Goal: Transaction & Acquisition: Purchase product/service

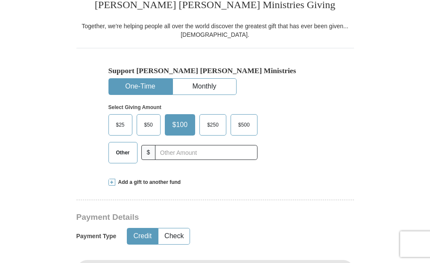
scroll to position [241, 0]
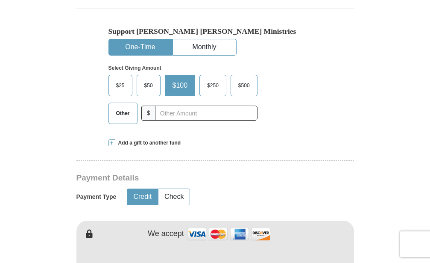
drag, startPoint x: 121, startPoint y: 108, endPoint x: 127, endPoint y: 111, distance: 6.5
click at [121, 108] on span "Other" at bounding box center [123, 113] width 22 height 13
click at [0, 0] on input "Other" at bounding box center [0, 0] width 0 height 0
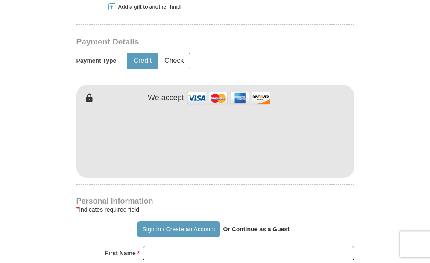
scroll to position [386, 0]
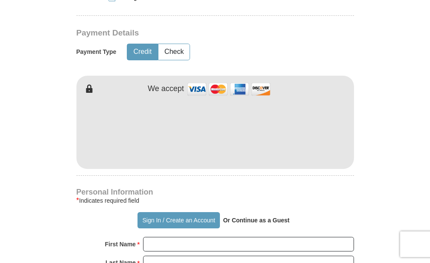
type input "10.00"
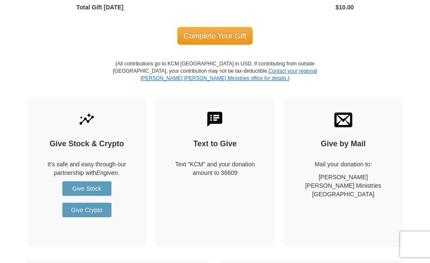
scroll to position [968, 0]
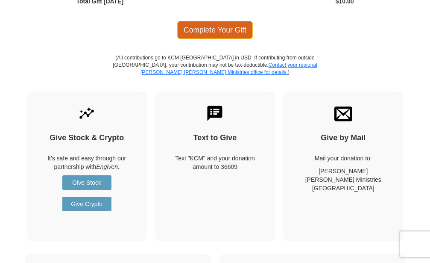
click at [200, 27] on span "Complete Your Gift" at bounding box center [215, 30] width 76 height 18
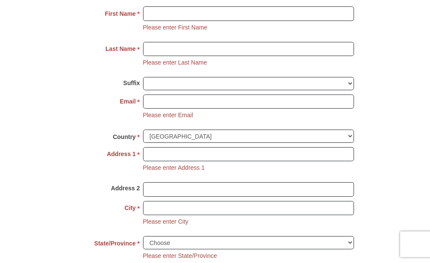
scroll to position [616, 0]
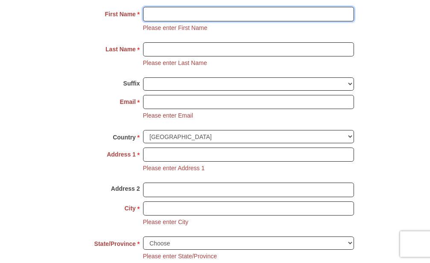
click at [148, 15] on input "First Name *" at bounding box center [248, 14] width 211 height 15
type input "Lola Jaunita"
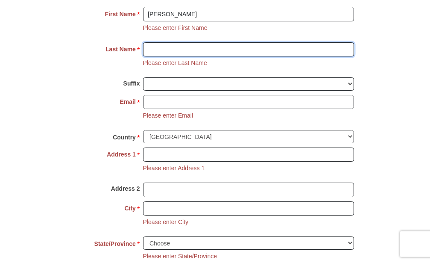
click at [147, 49] on input "Last Name *" at bounding box center [248, 49] width 211 height 15
type input "[PERSON_NAME]"
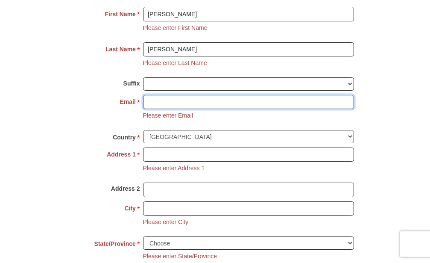
type input "[EMAIL_ADDRESS][DOMAIN_NAME]"
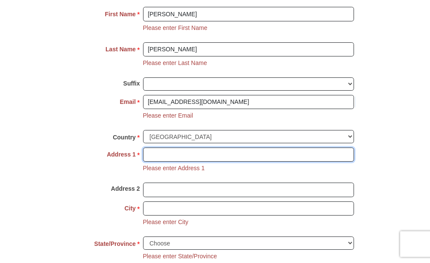
type input "RR4 Box 116"
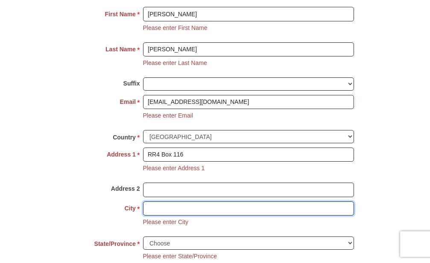
type input "[PERSON_NAME]"
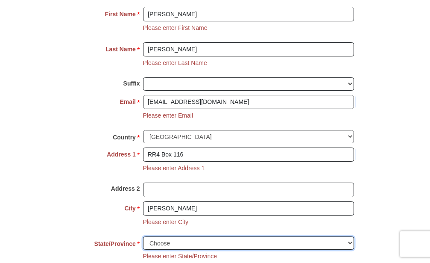
select select "MO"
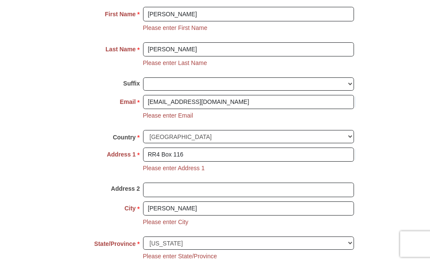
type input "65755"
type input "4175434856"
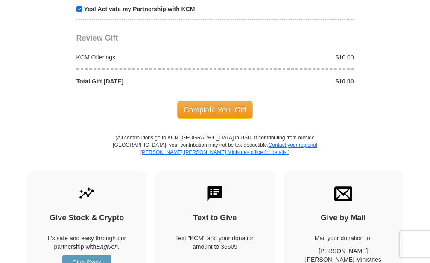
scroll to position [1025, 0]
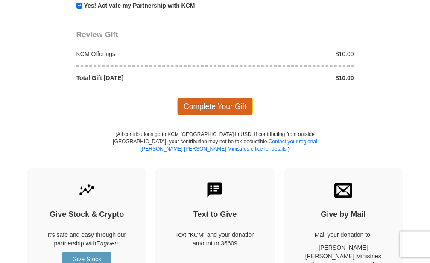
click at [211, 102] on span "Complete Your Gift" at bounding box center [215, 106] width 76 height 18
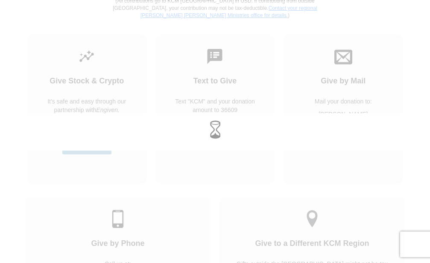
scroll to position [892, 0]
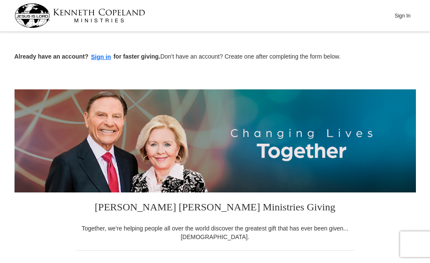
select select "MO"
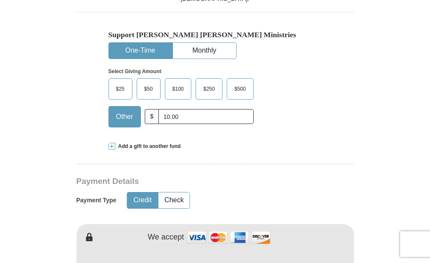
scroll to position [223, 0]
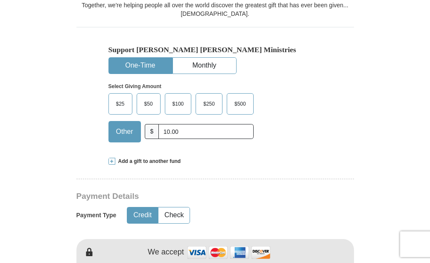
click at [135, 61] on button "One-Time" at bounding box center [140, 66] width 63 height 16
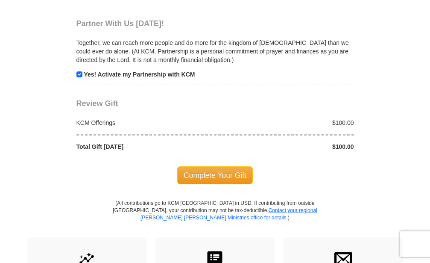
scroll to position [838, 0]
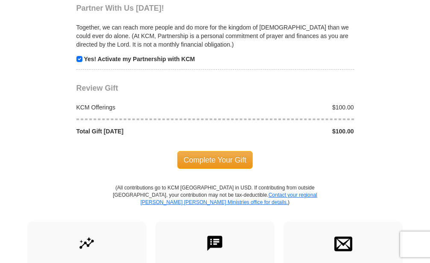
click at [353, 127] on div "$100.00" at bounding box center [286, 131] width 143 height 9
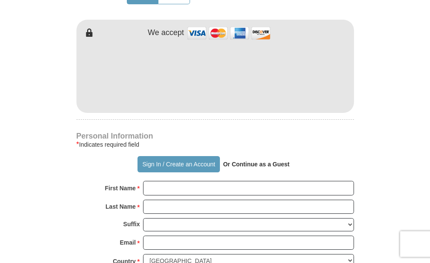
scroll to position [493, 0]
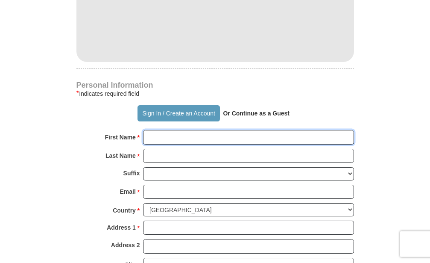
click at [165, 136] on input "First Name *" at bounding box center [248, 137] width 211 height 15
type input "[PERSON_NAME]"
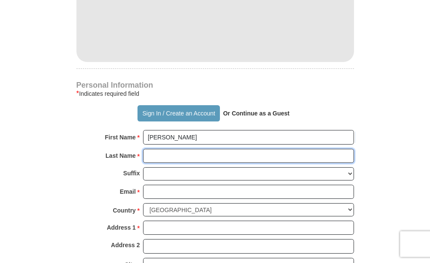
type input "[PERSON_NAME]"
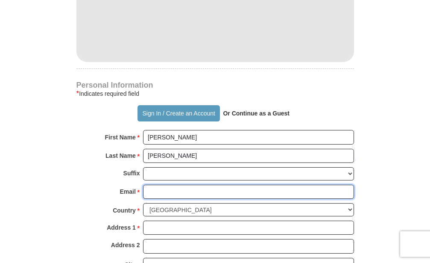
type input "[EMAIL_ADDRESS][DOMAIN_NAME]"
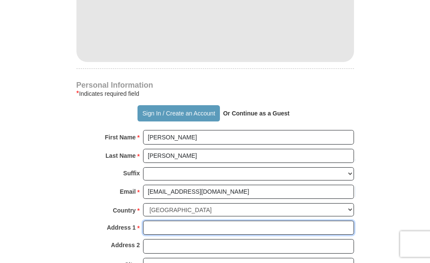
type input "RR4 Box 116"
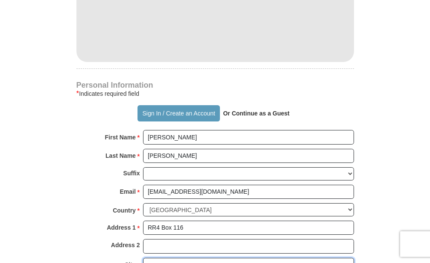
type input "[PERSON_NAME]"
select select "MO"
type input "65755"
type input "4175434856"
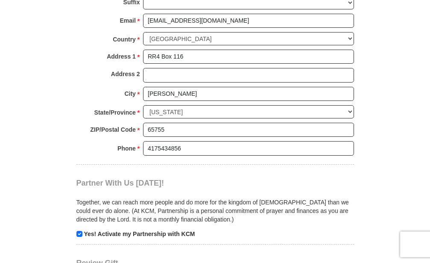
scroll to position [609, 0]
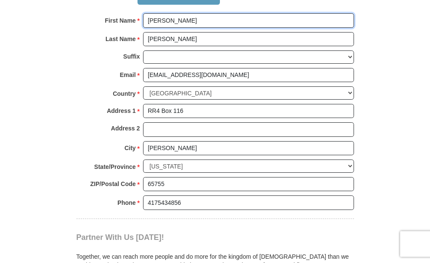
click at [171, 19] on input "[PERSON_NAME]" at bounding box center [248, 21] width 211 height 15
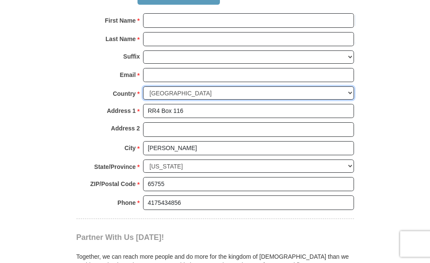
select select "US"
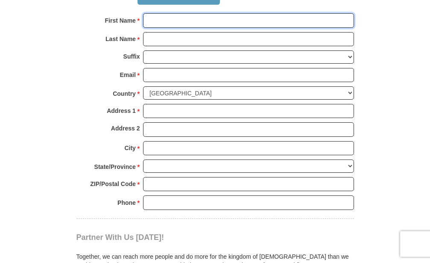
select select
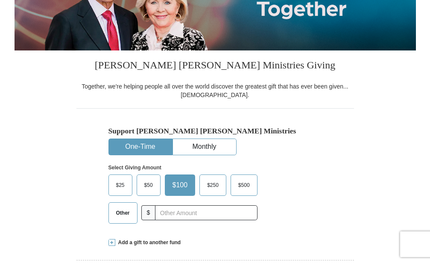
scroll to position [455, 0]
